Goal: Information Seeking & Learning: Learn about a topic

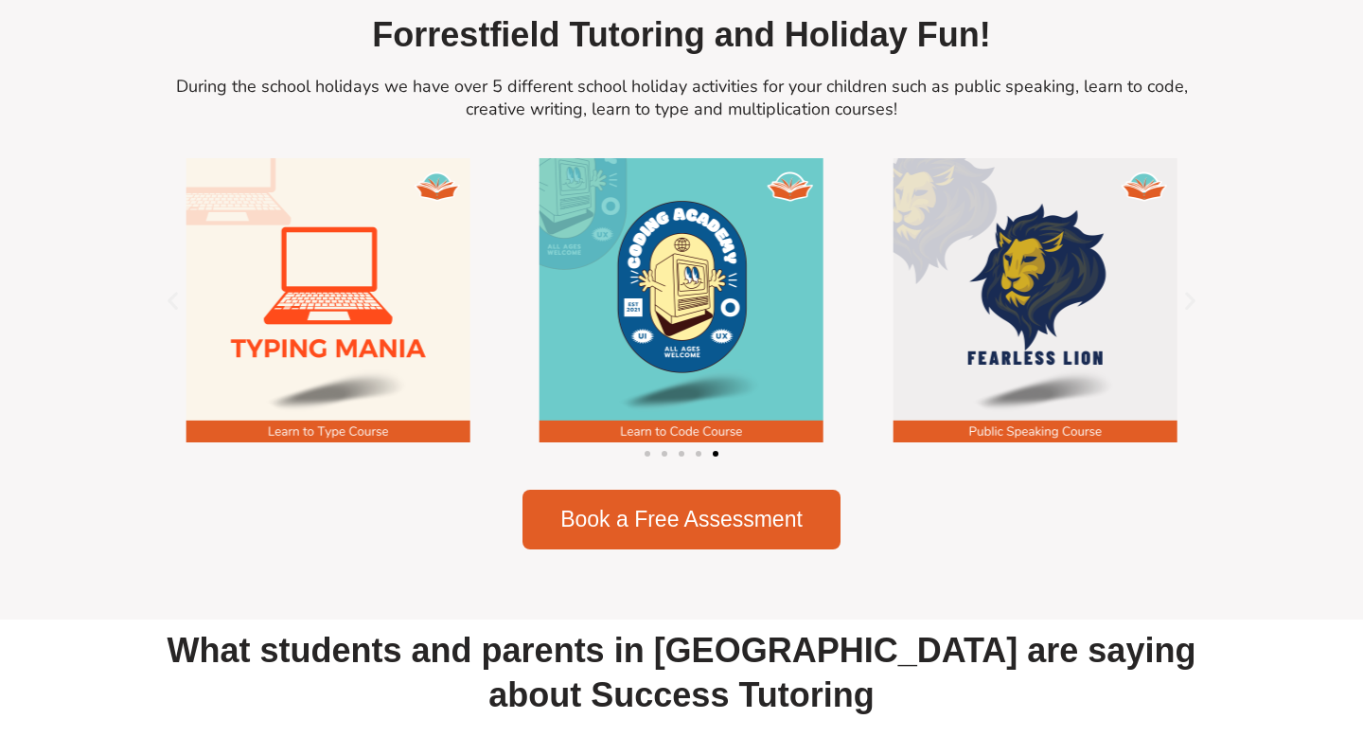
scroll to position [2576, 0]
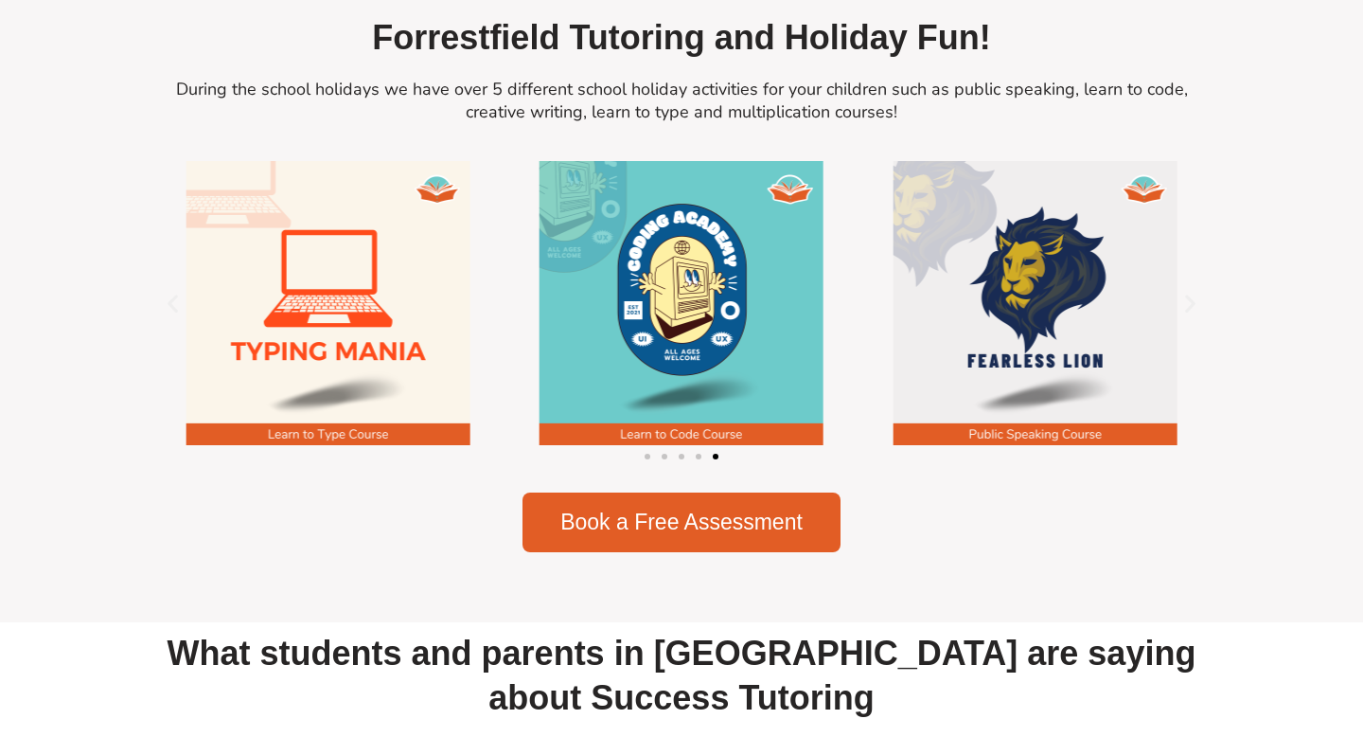
click at [647, 454] on span "Go to slide 1" at bounding box center [648, 457] width 6 height 6
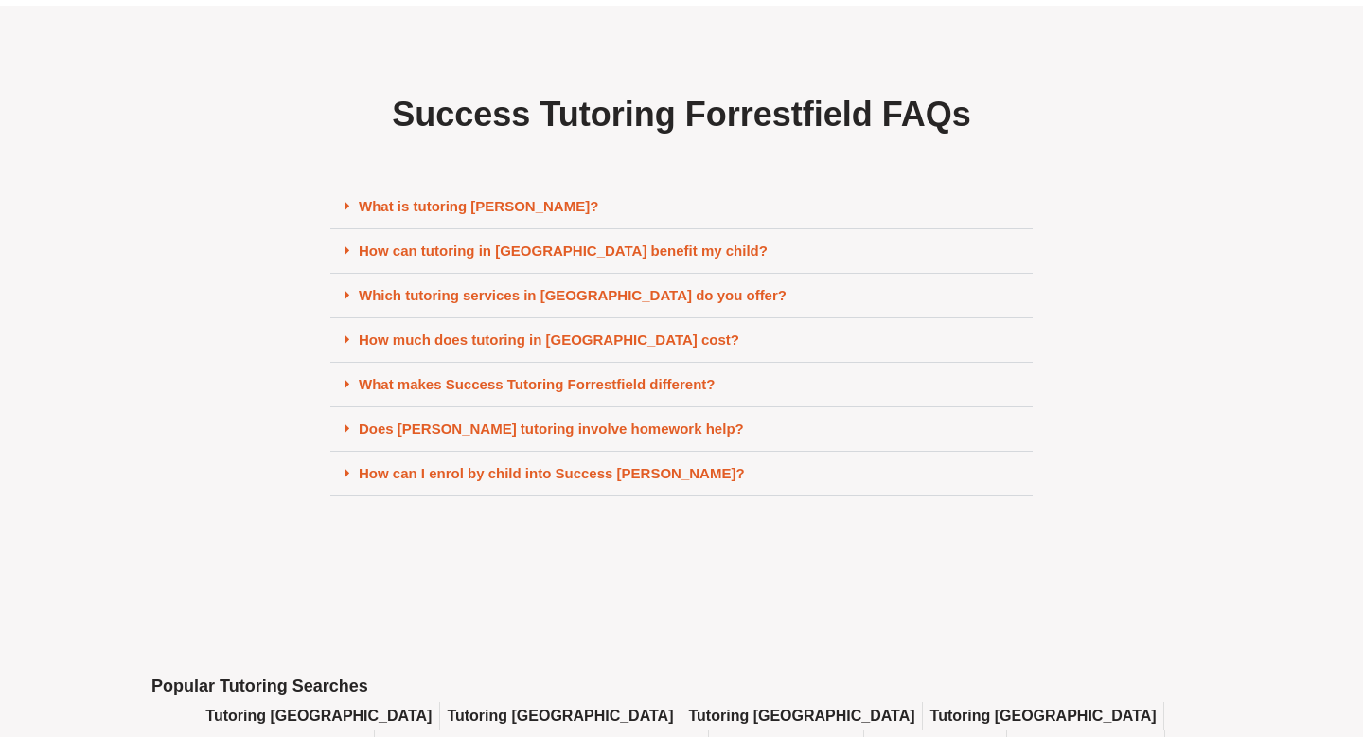
scroll to position [8060, 0]
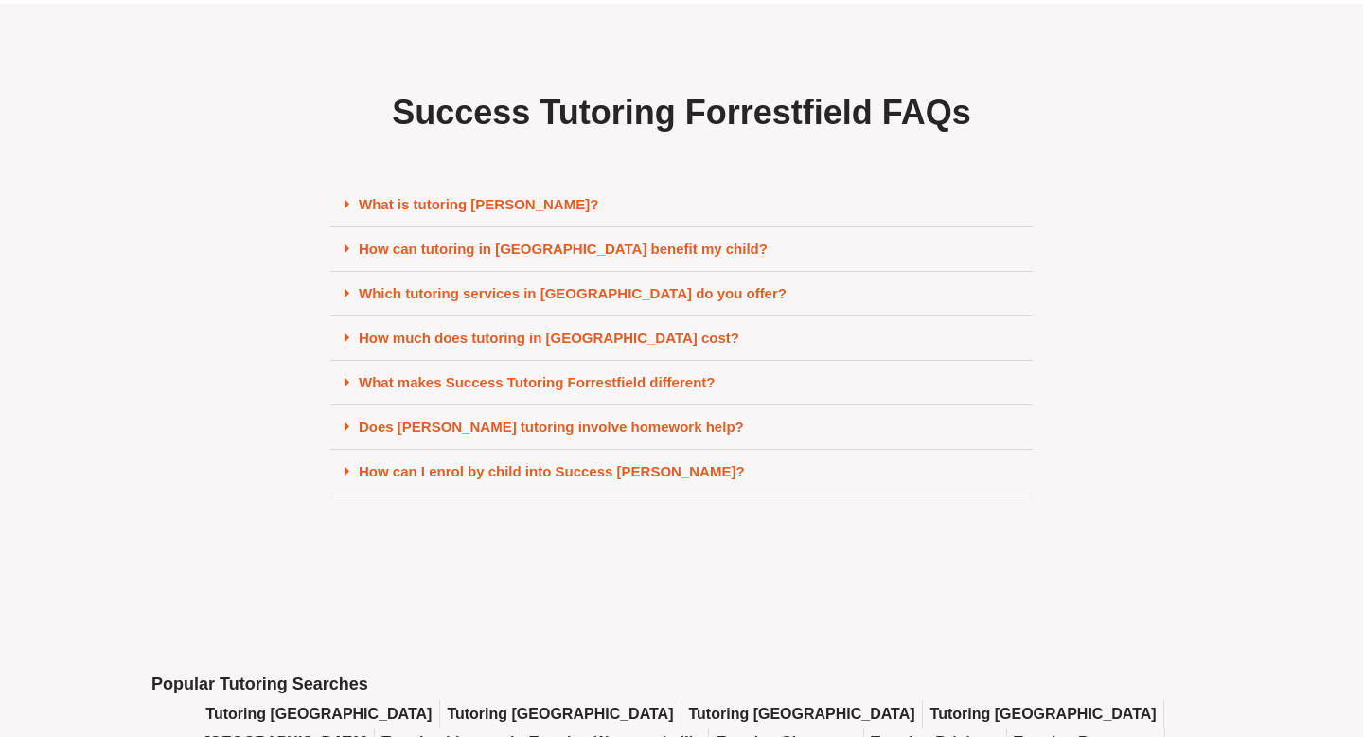
click at [366, 329] on link "How much does tutoring in Forrestfield cost?" at bounding box center [549, 337] width 381 height 16
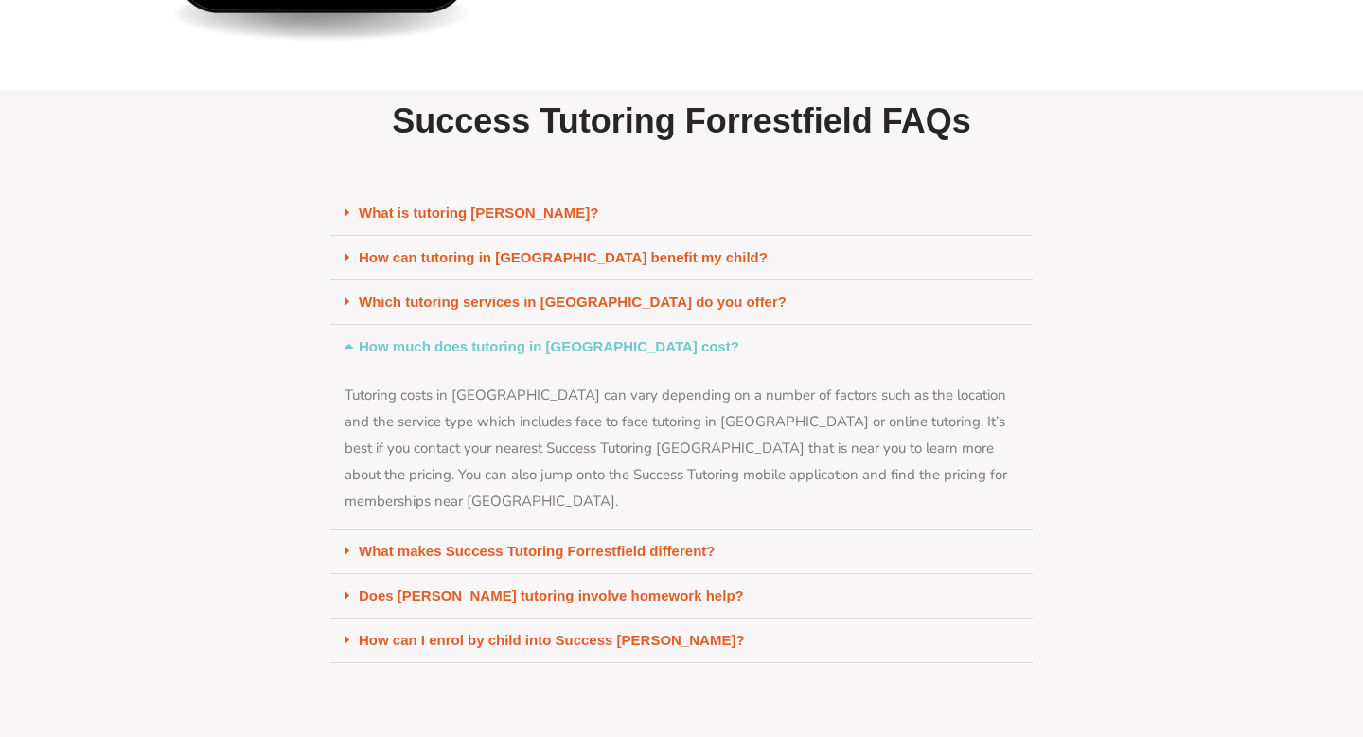
scroll to position [7972, 0]
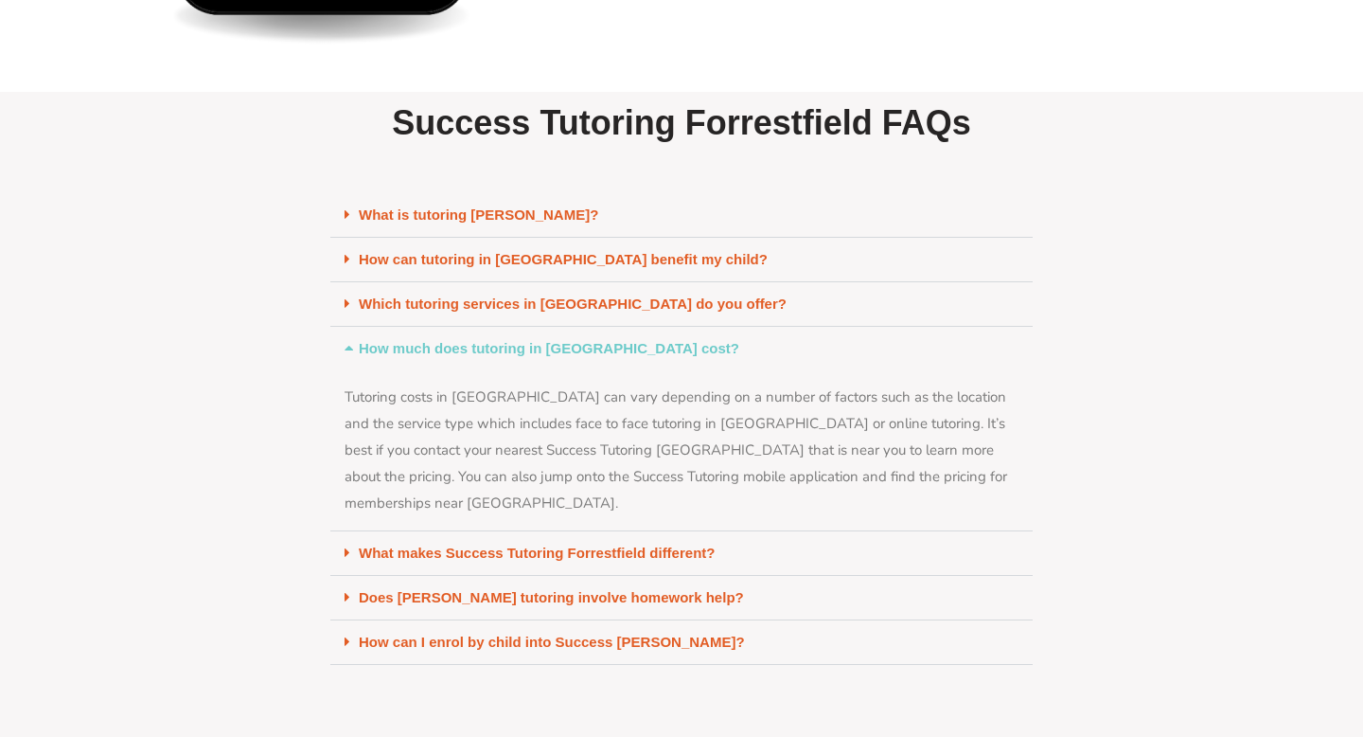
click at [648, 544] on link "What makes Success Tutoring Forrestfield different?" at bounding box center [537, 552] width 356 height 16
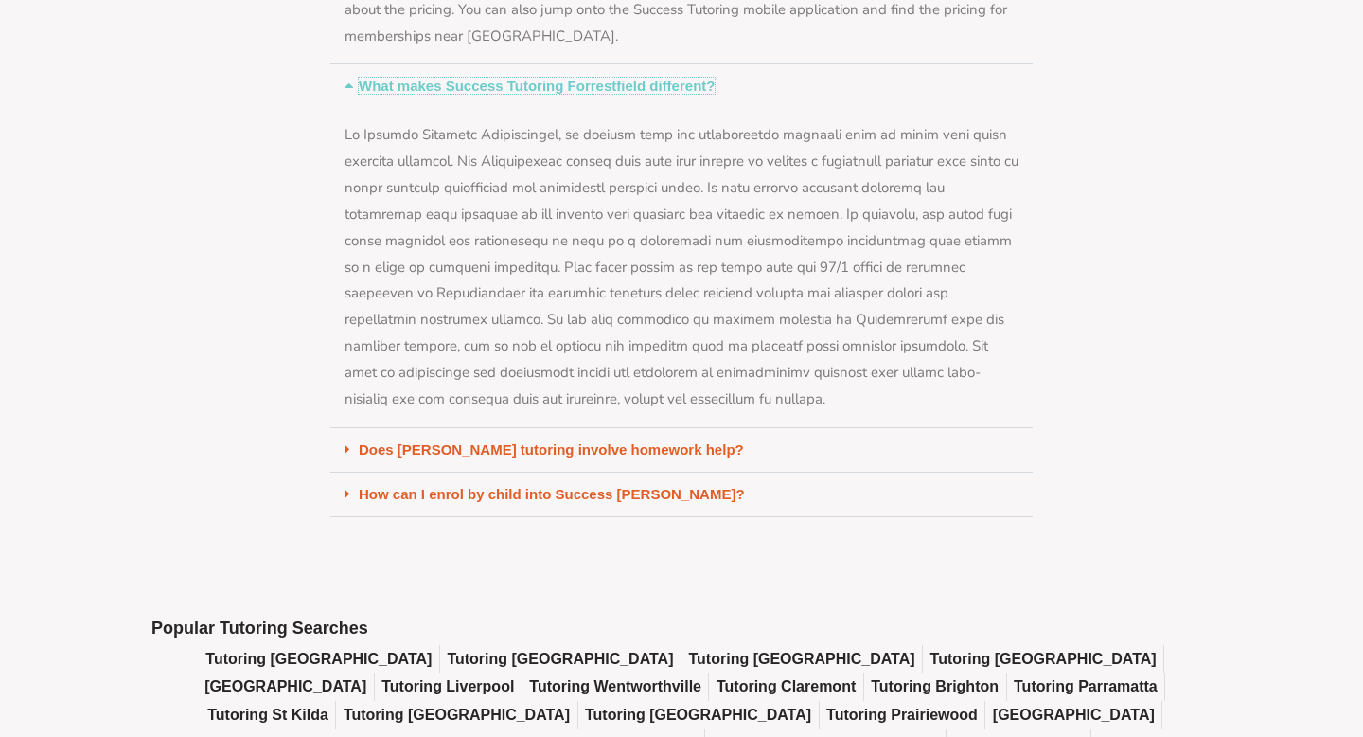
scroll to position [8442, 0]
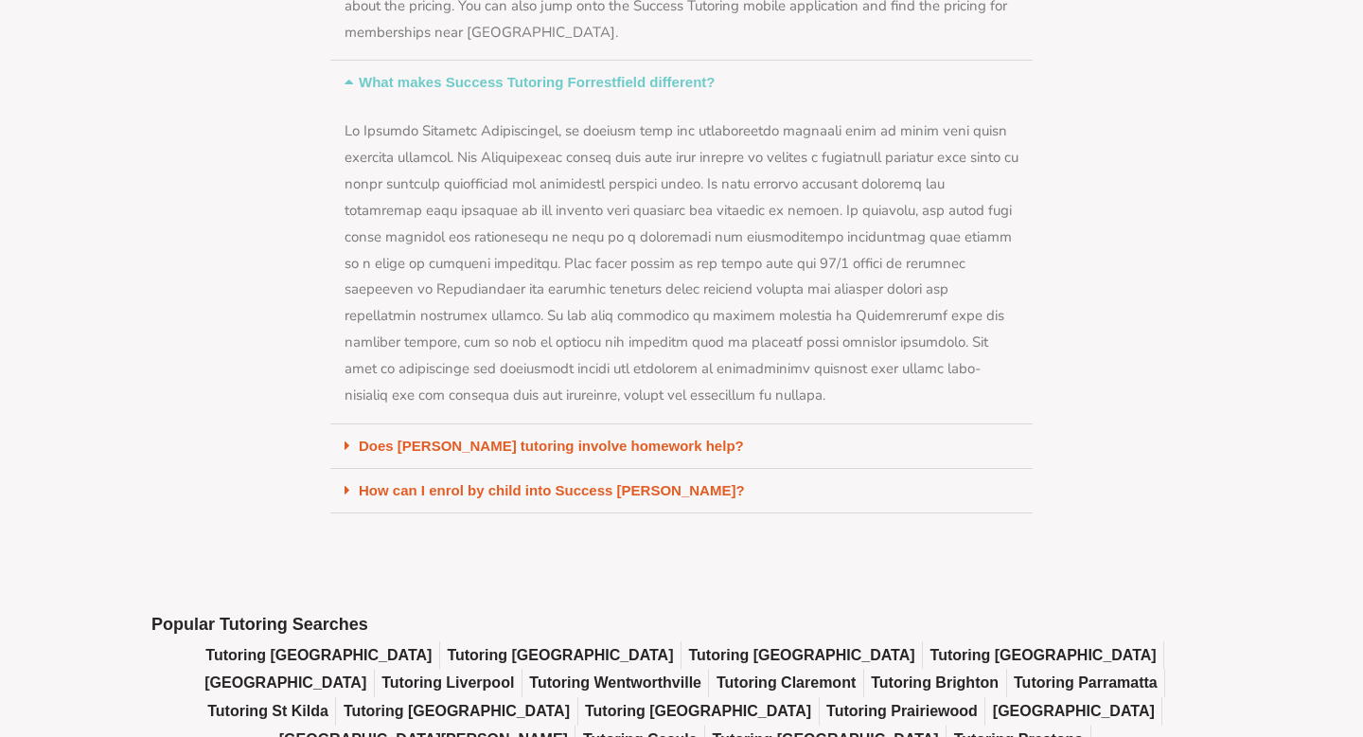
click at [585, 437] on link "Does Forrestfield tutoring involve homework help?" at bounding box center [551, 445] width 385 height 16
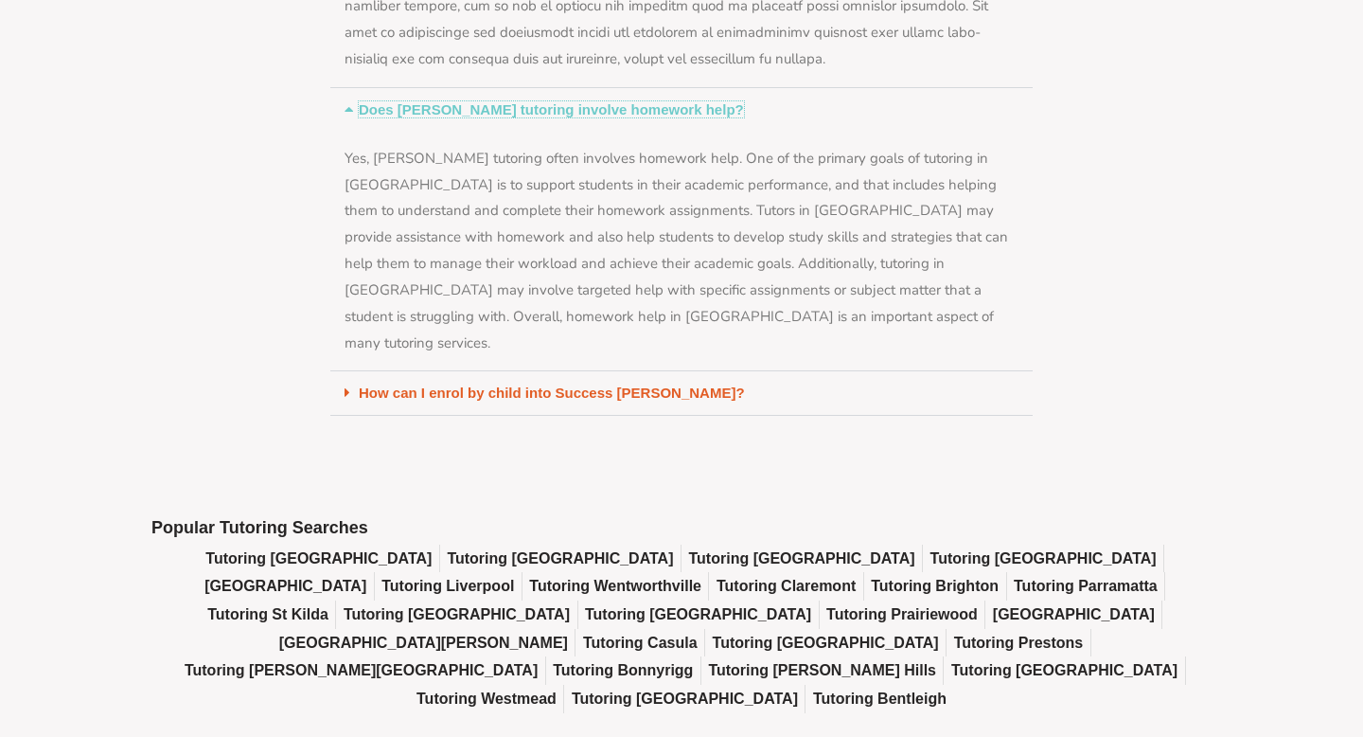
scroll to position [8782, 0]
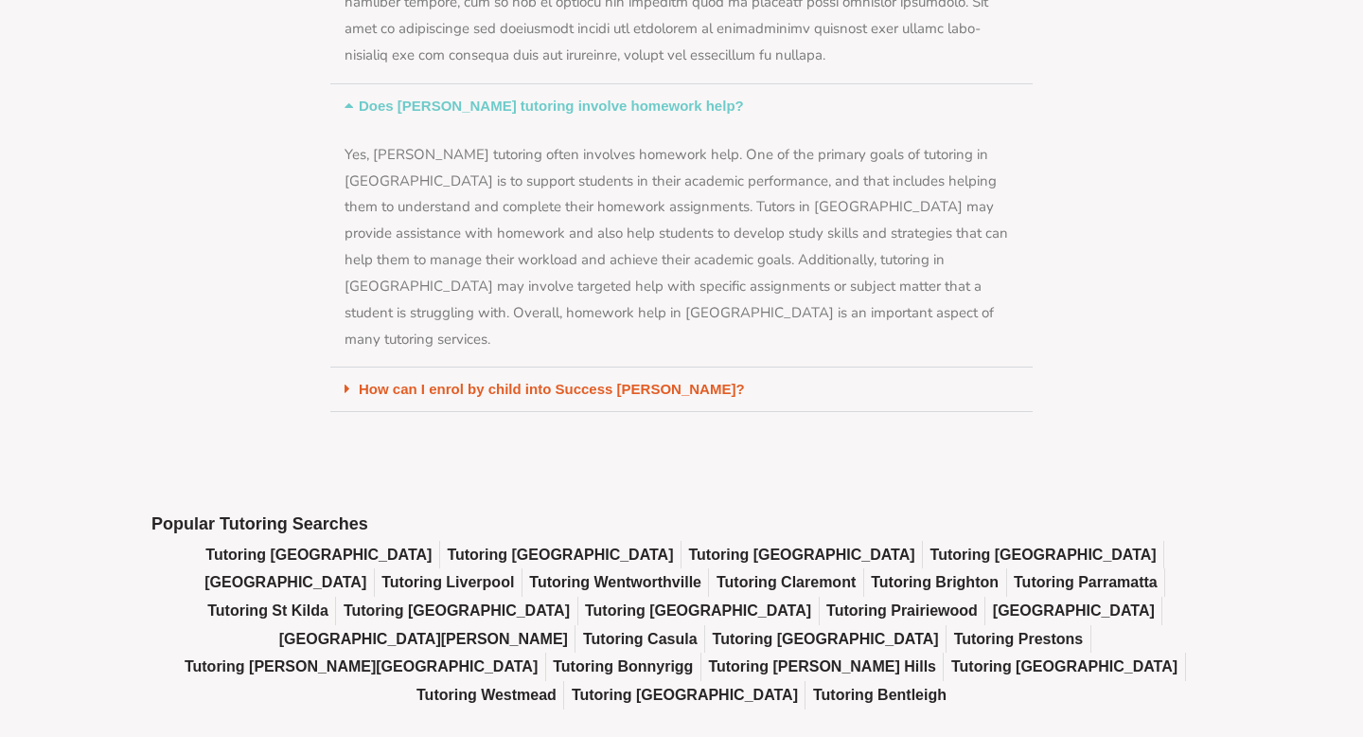
click at [495, 381] on link "How can I enrol by child into Success Tutoring Forrestfield?" at bounding box center [552, 389] width 386 height 16
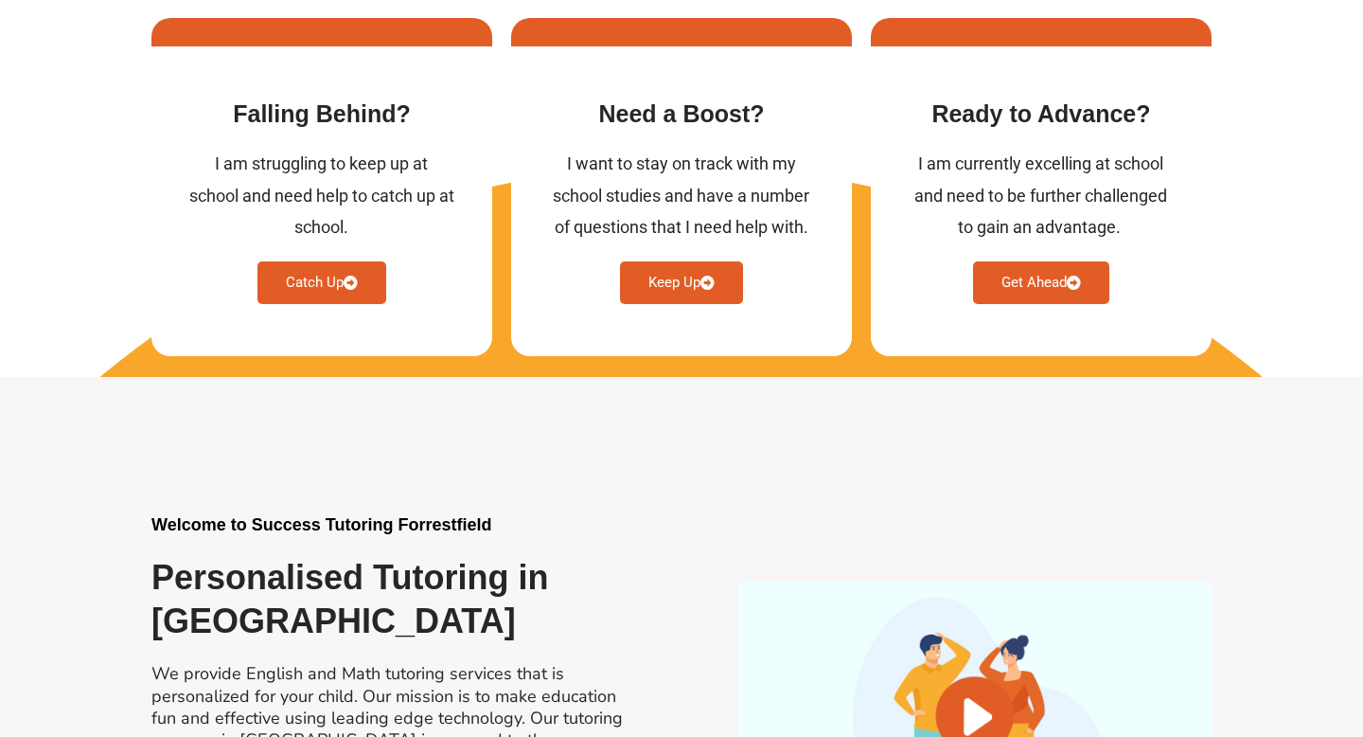
scroll to position [0, 0]
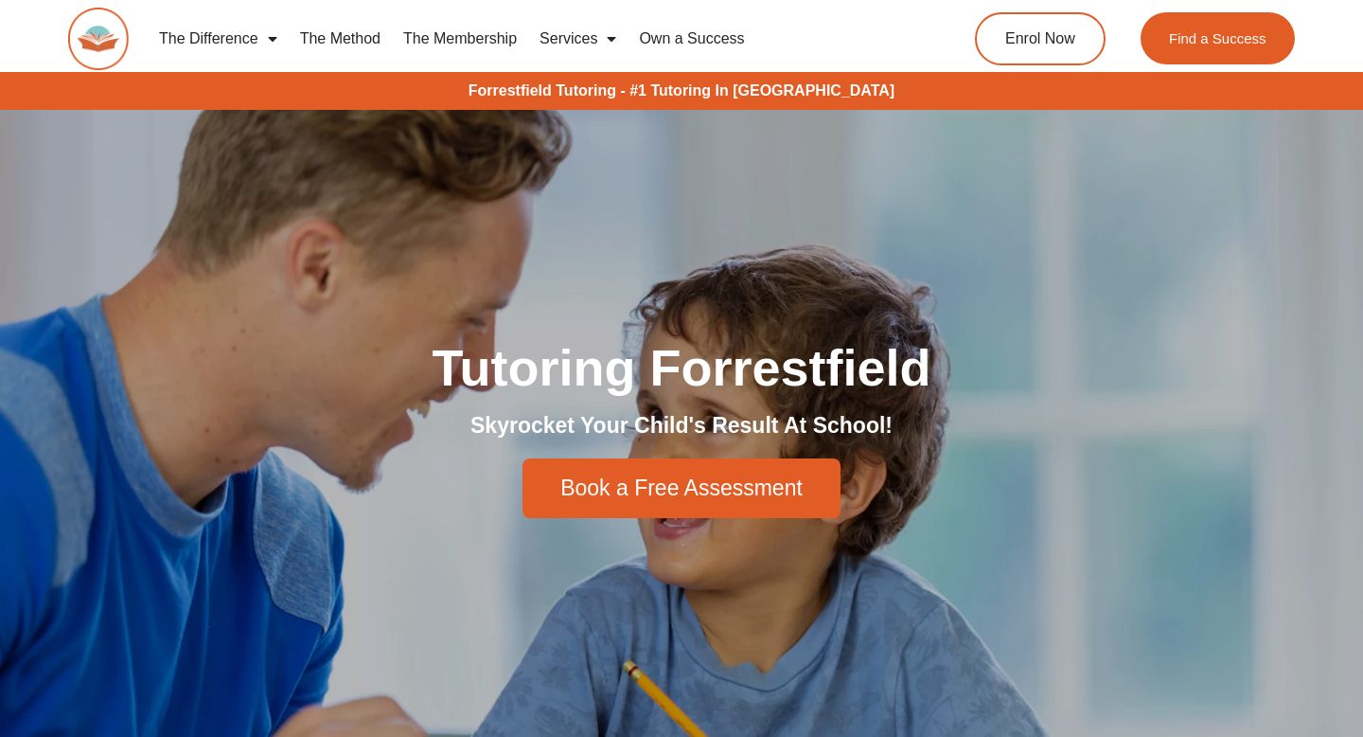
click at [442, 34] on link "The Membership" at bounding box center [460, 39] width 136 height 44
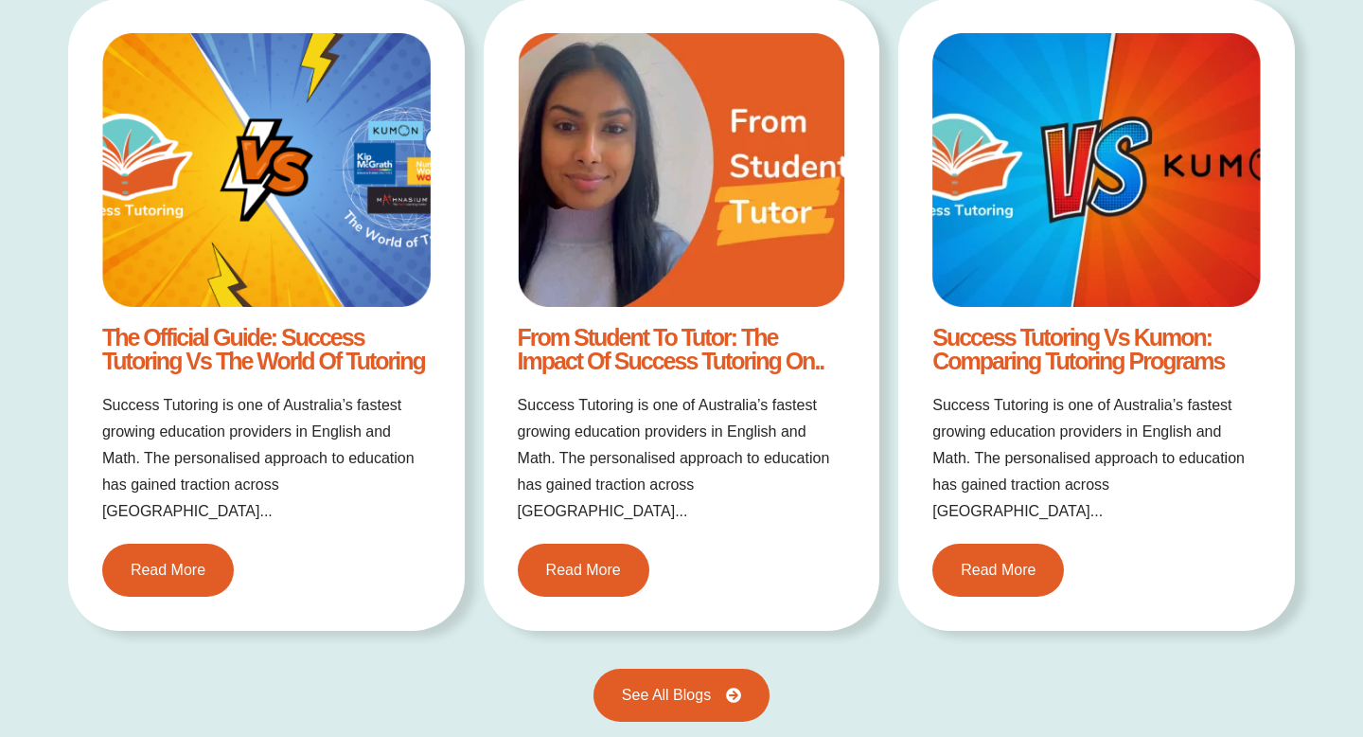
scroll to position [3630, 0]
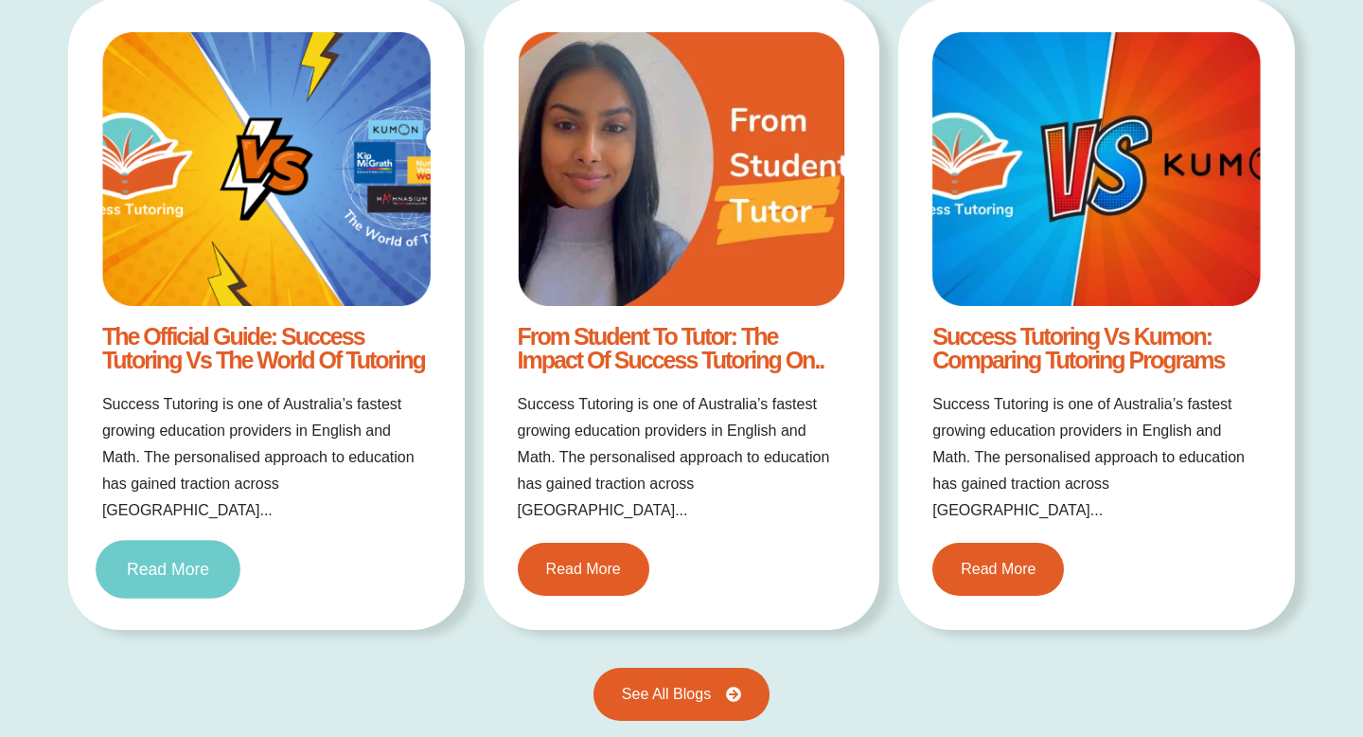
click at [190, 560] on span "Read More" at bounding box center [168, 568] width 82 height 17
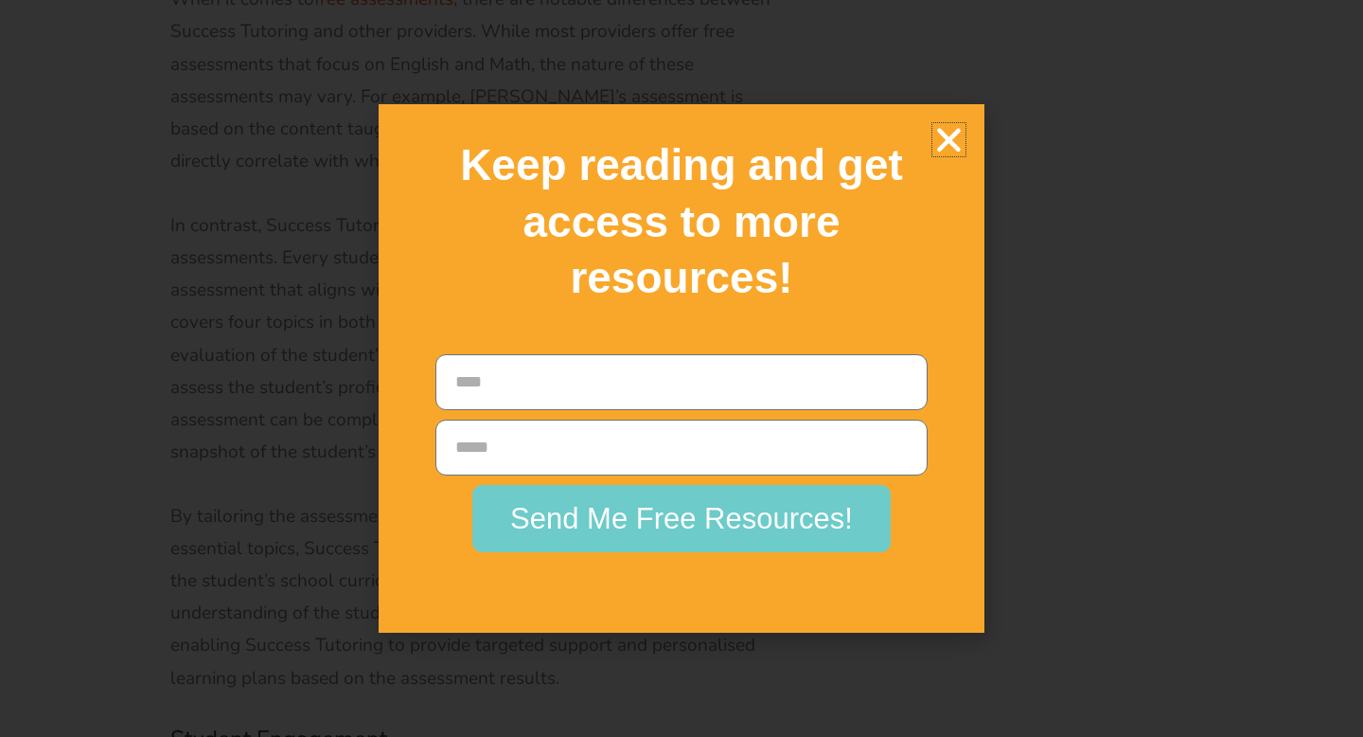
scroll to position [6953, 0]
click at [950, 141] on icon "Close" at bounding box center [949, 139] width 33 height 33
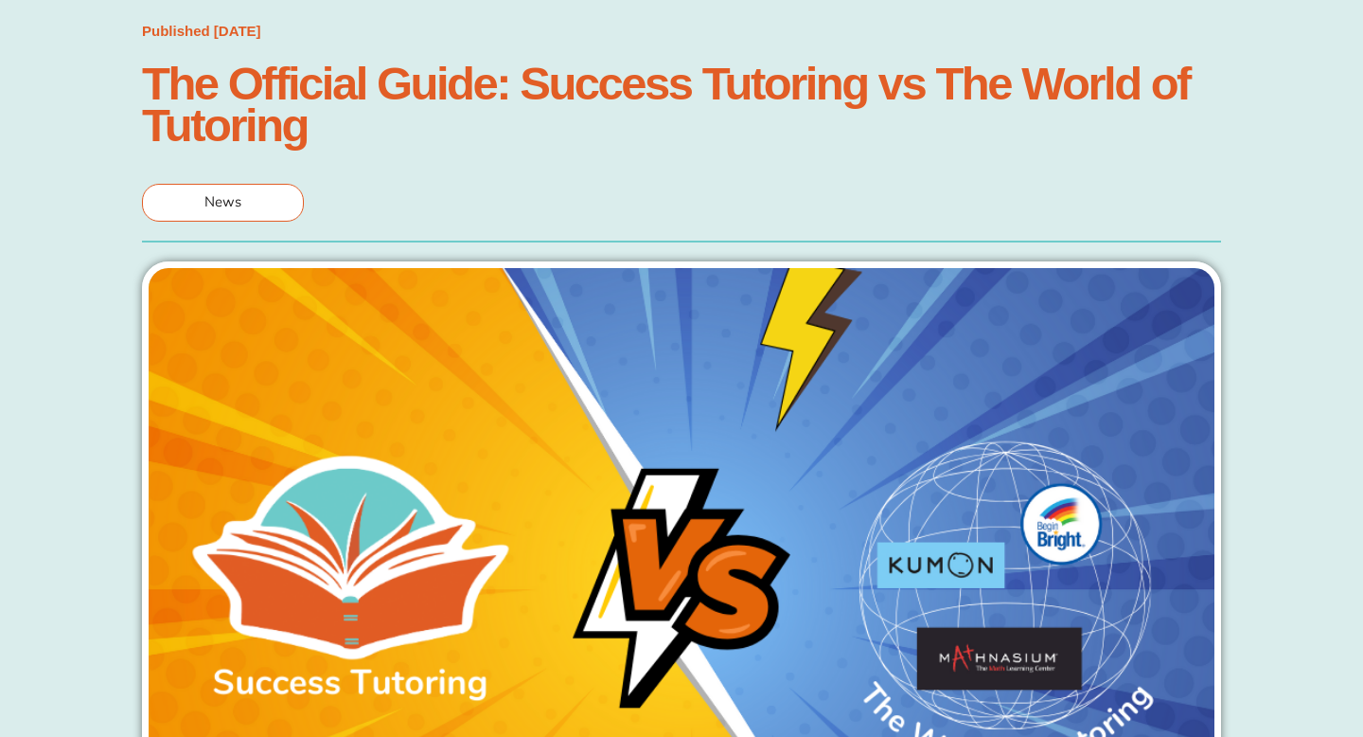
scroll to position [0, 0]
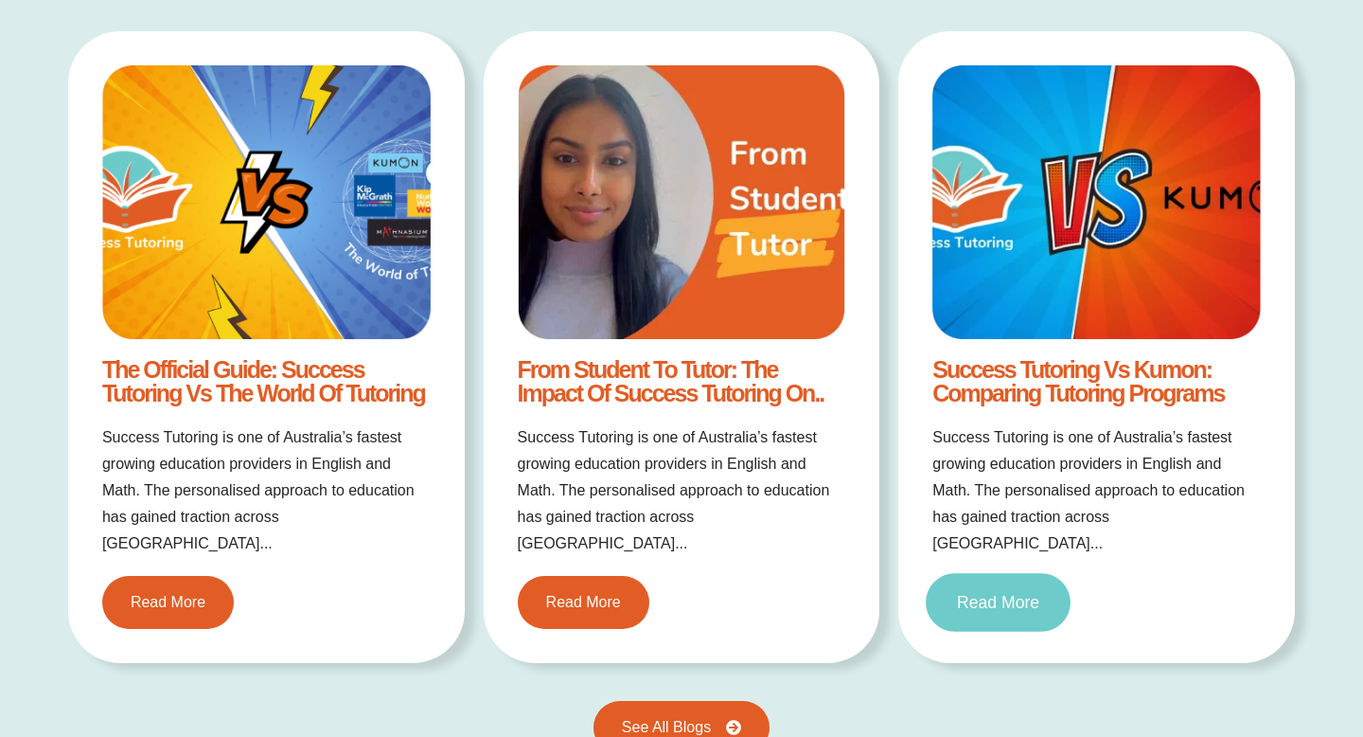
scroll to position [3595, 0]
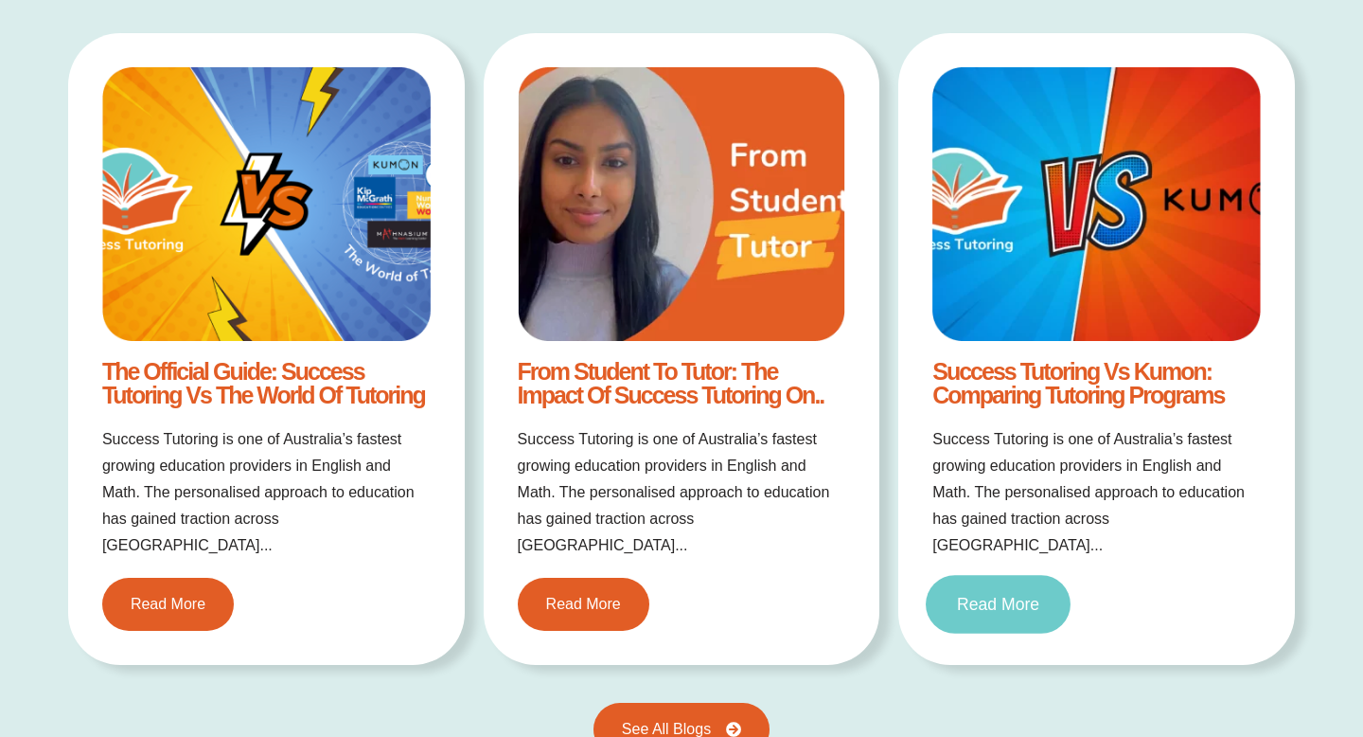
click at [1014, 596] on span "Read More" at bounding box center [998, 604] width 82 height 17
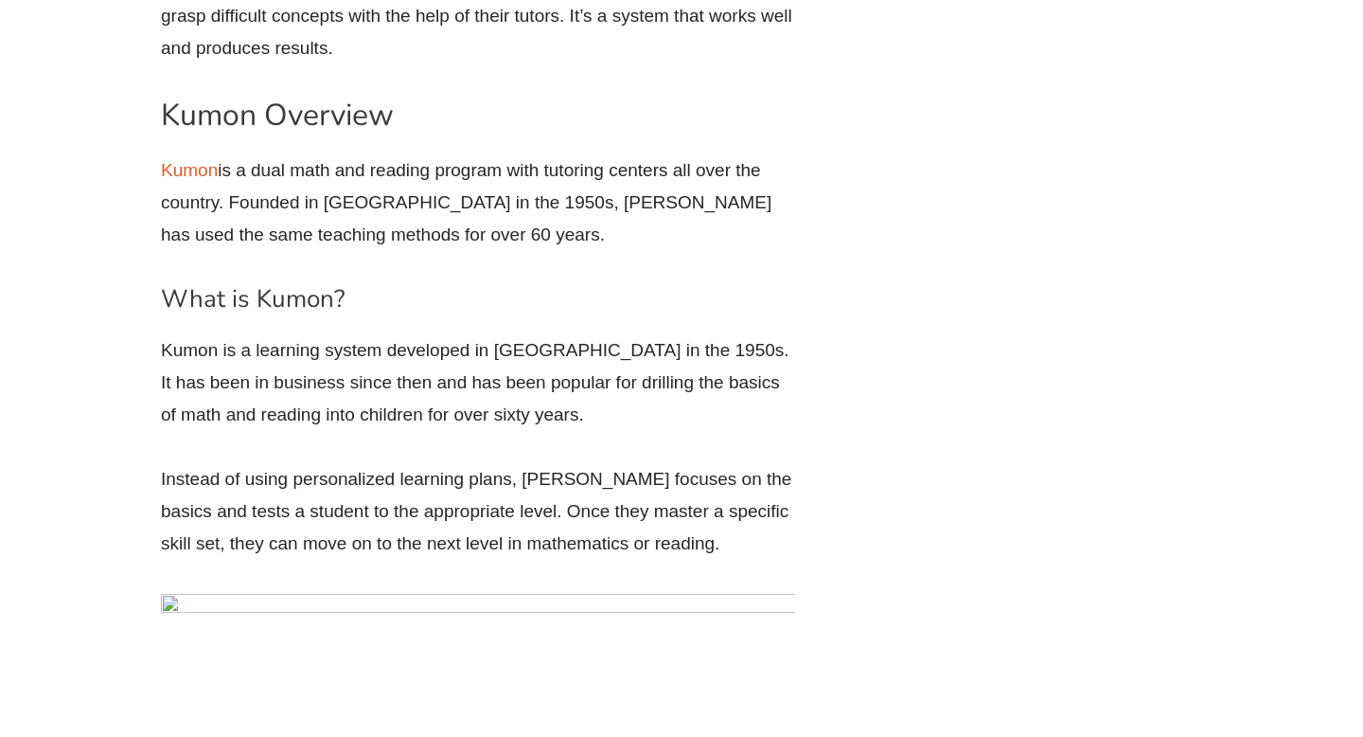
scroll to position [4755, 0]
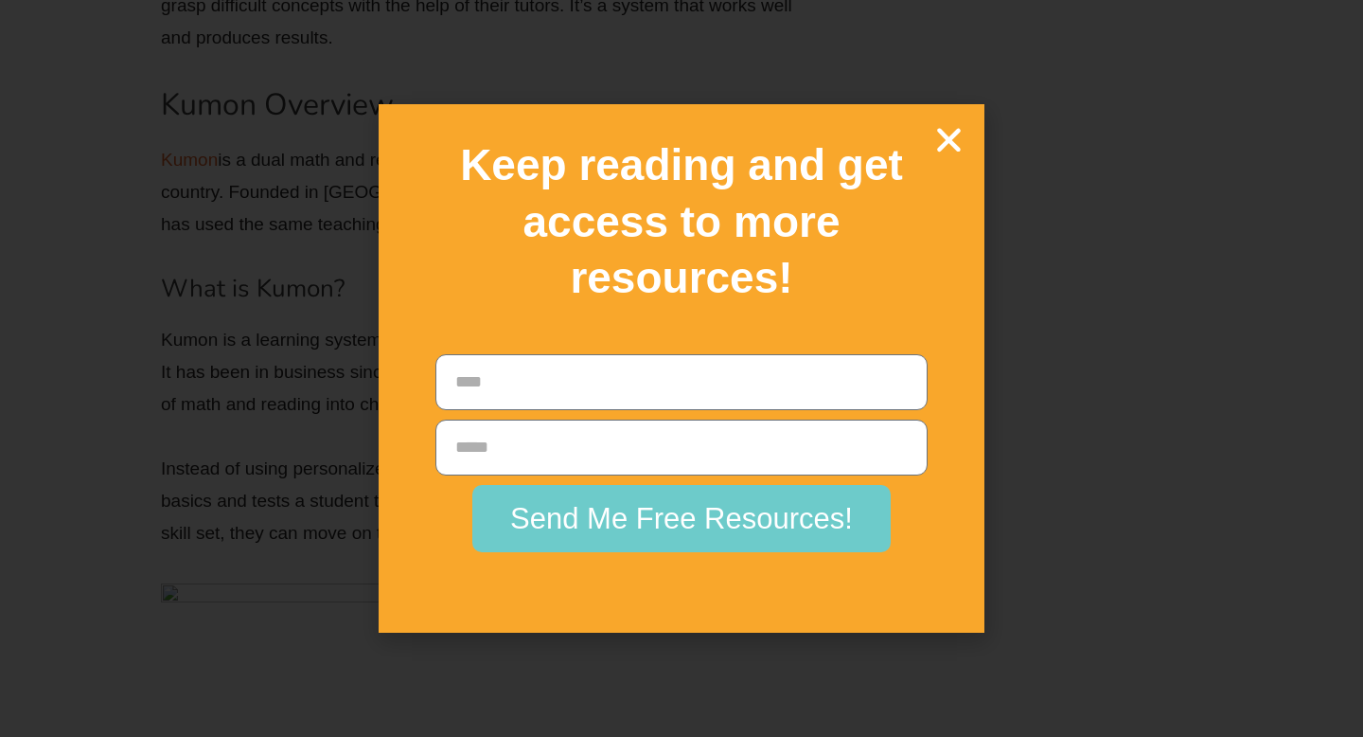
click at [958, 133] on icon "Close" at bounding box center [949, 139] width 33 height 33
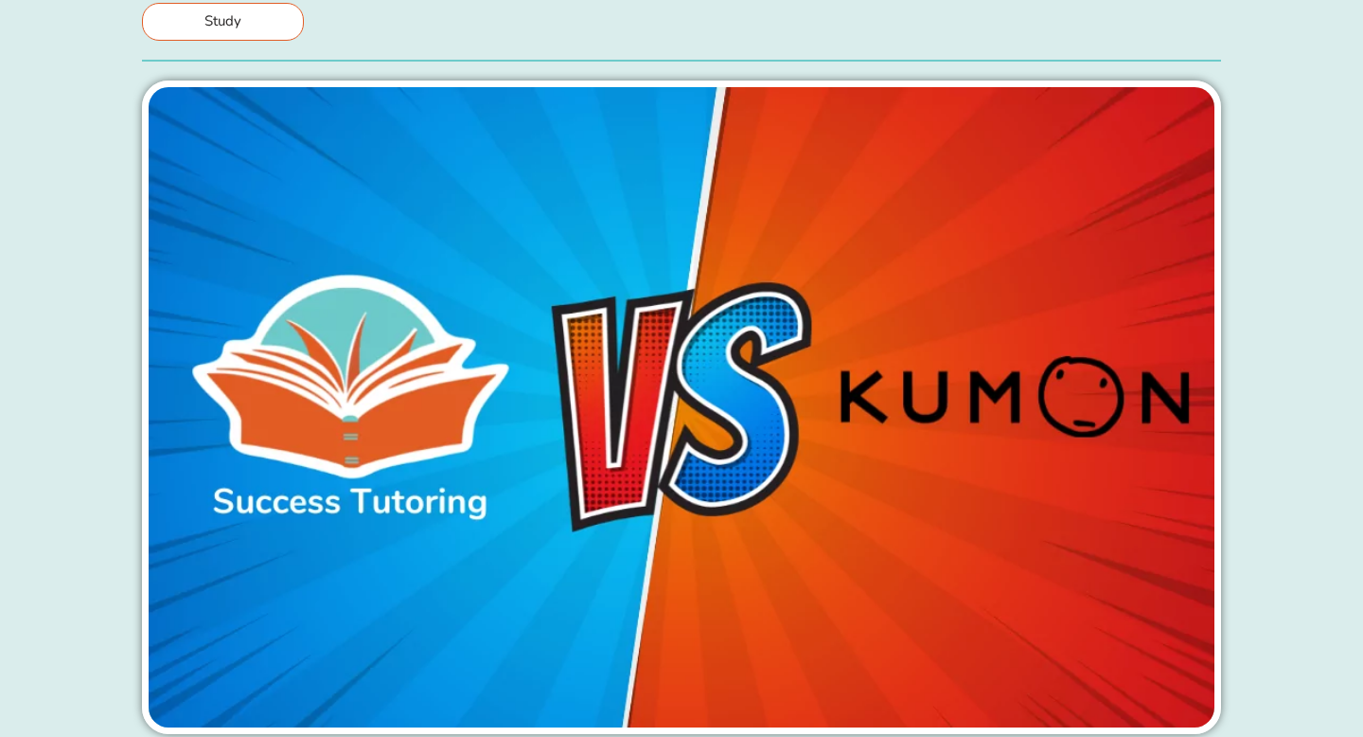
scroll to position [0, 0]
